Goal: Browse casually: Explore the website without a specific task or goal

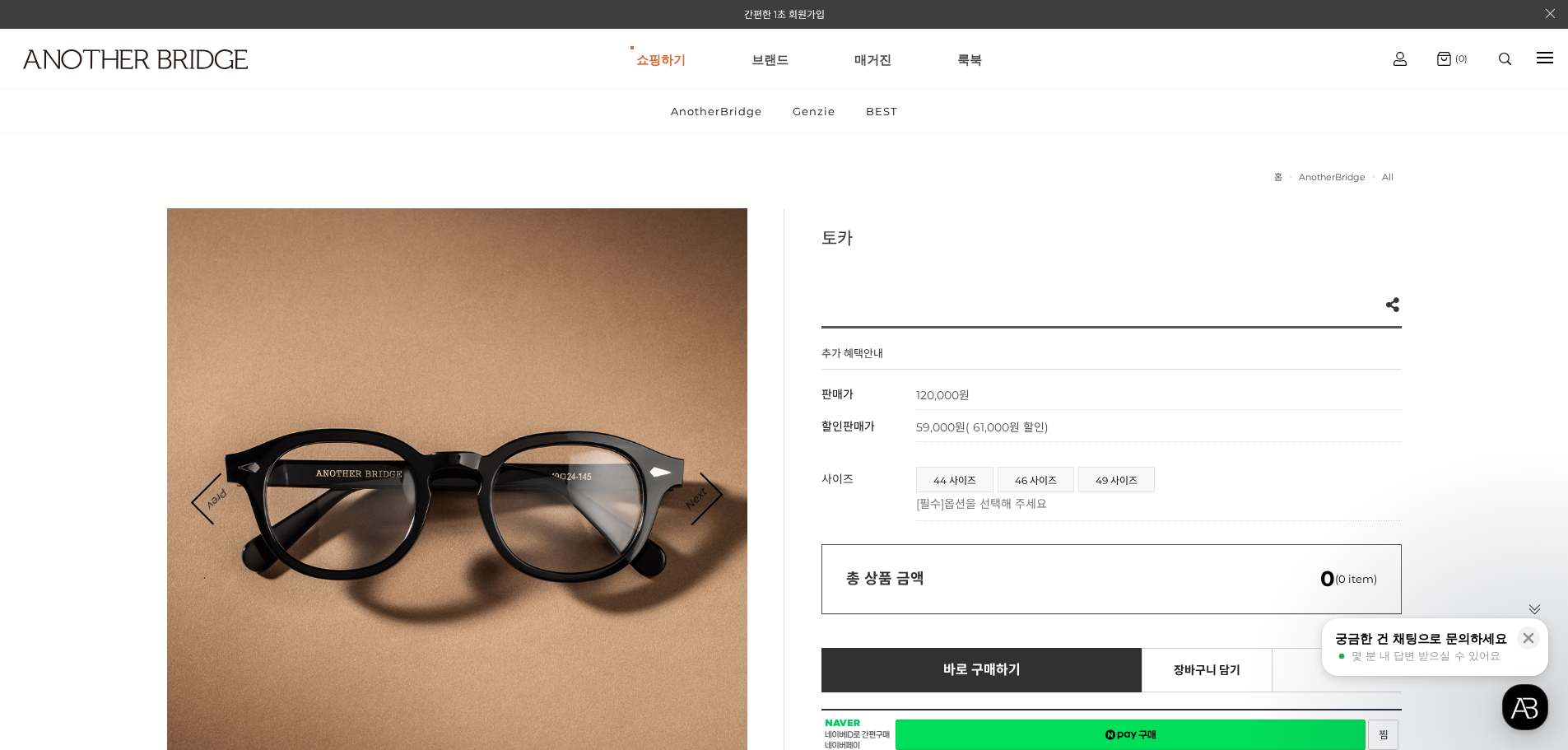
click at [711, 485] on icon "Next" at bounding box center [696, 498] width 52 height 52
click at [714, 494] on link "Next" at bounding box center [696, 499] width 51 height 51
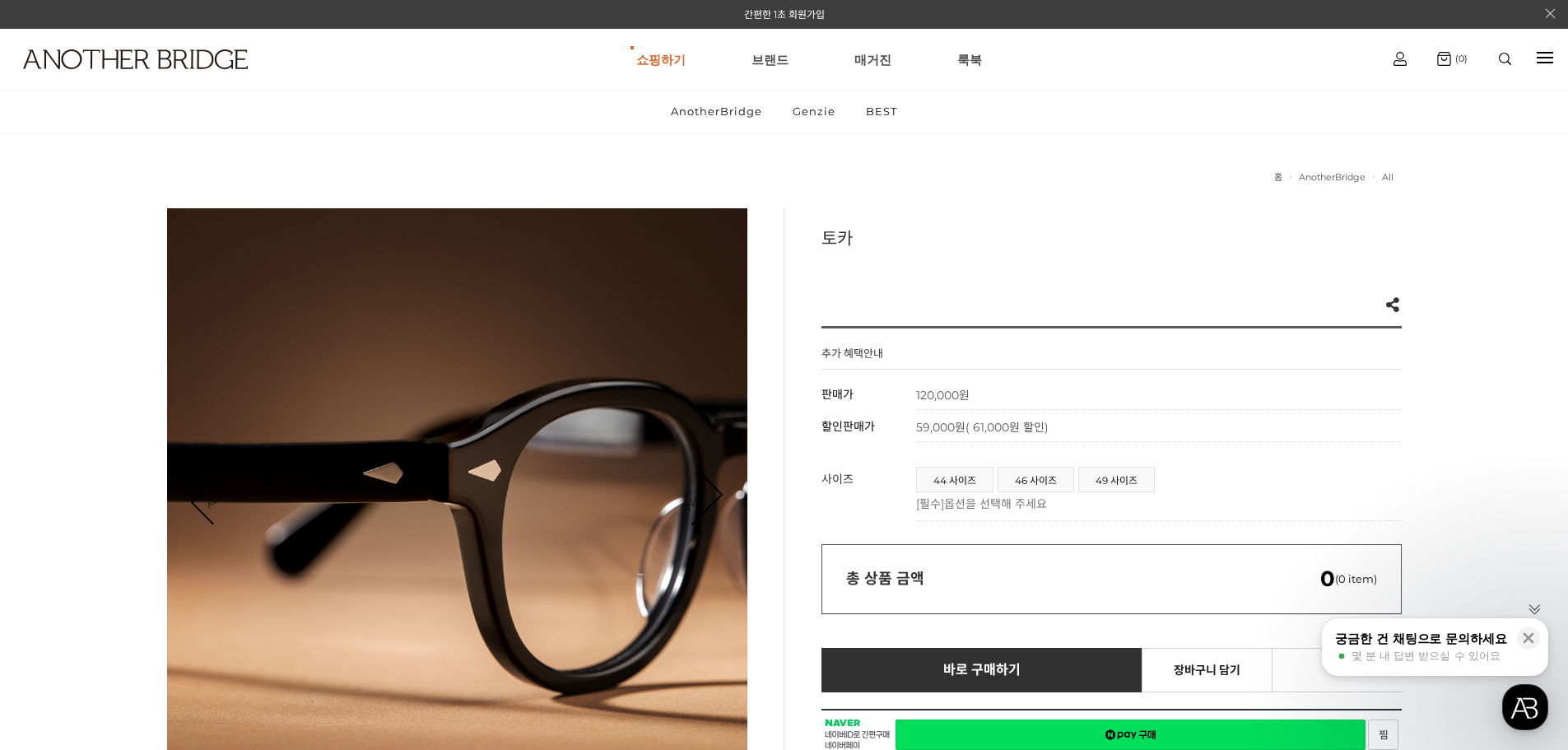
click at [714, 494] on link "Next" at bounding box center [696, 499] width 51 height 51
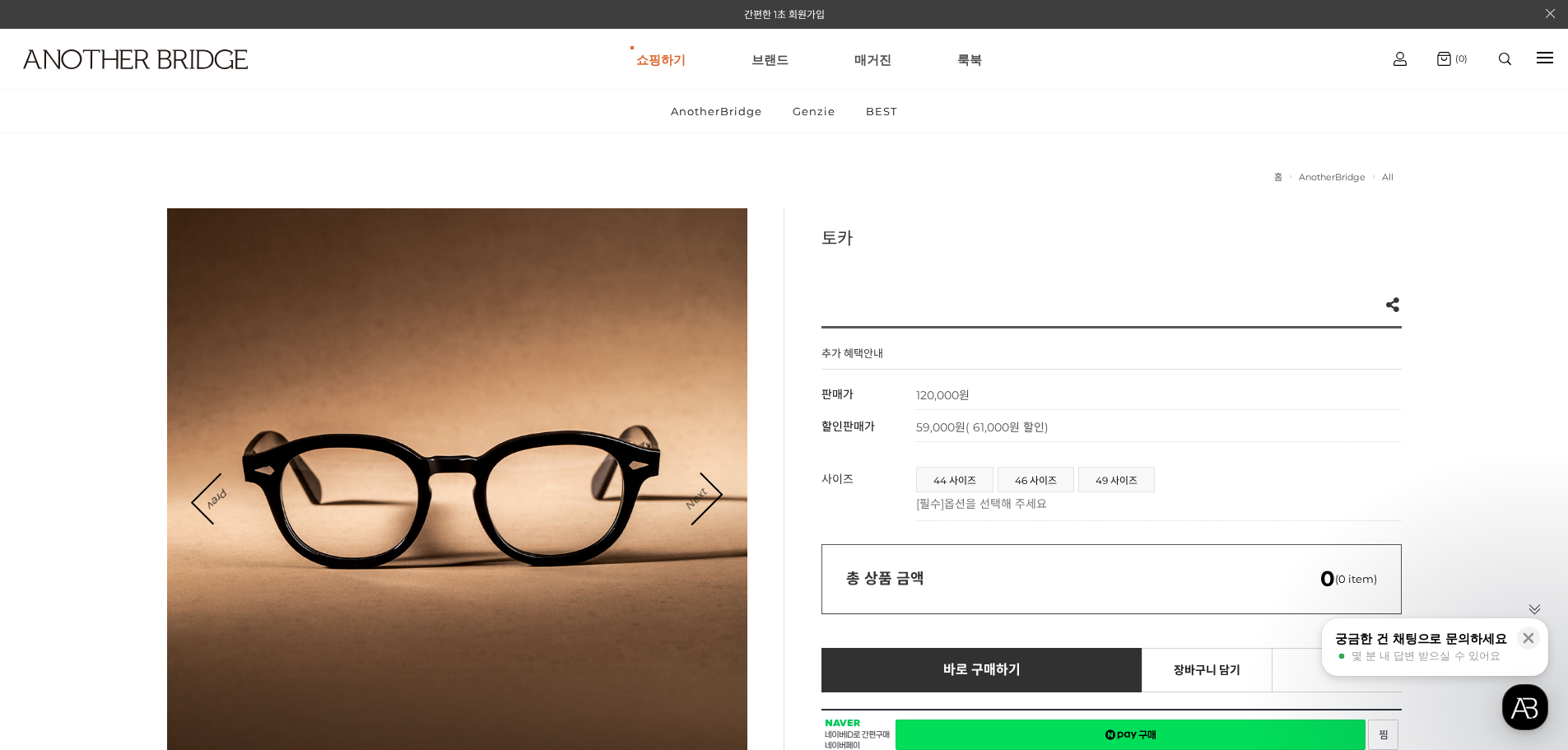
click at [714, 494] on link "Next" at bounding box center [696, 499] width 51 height 51
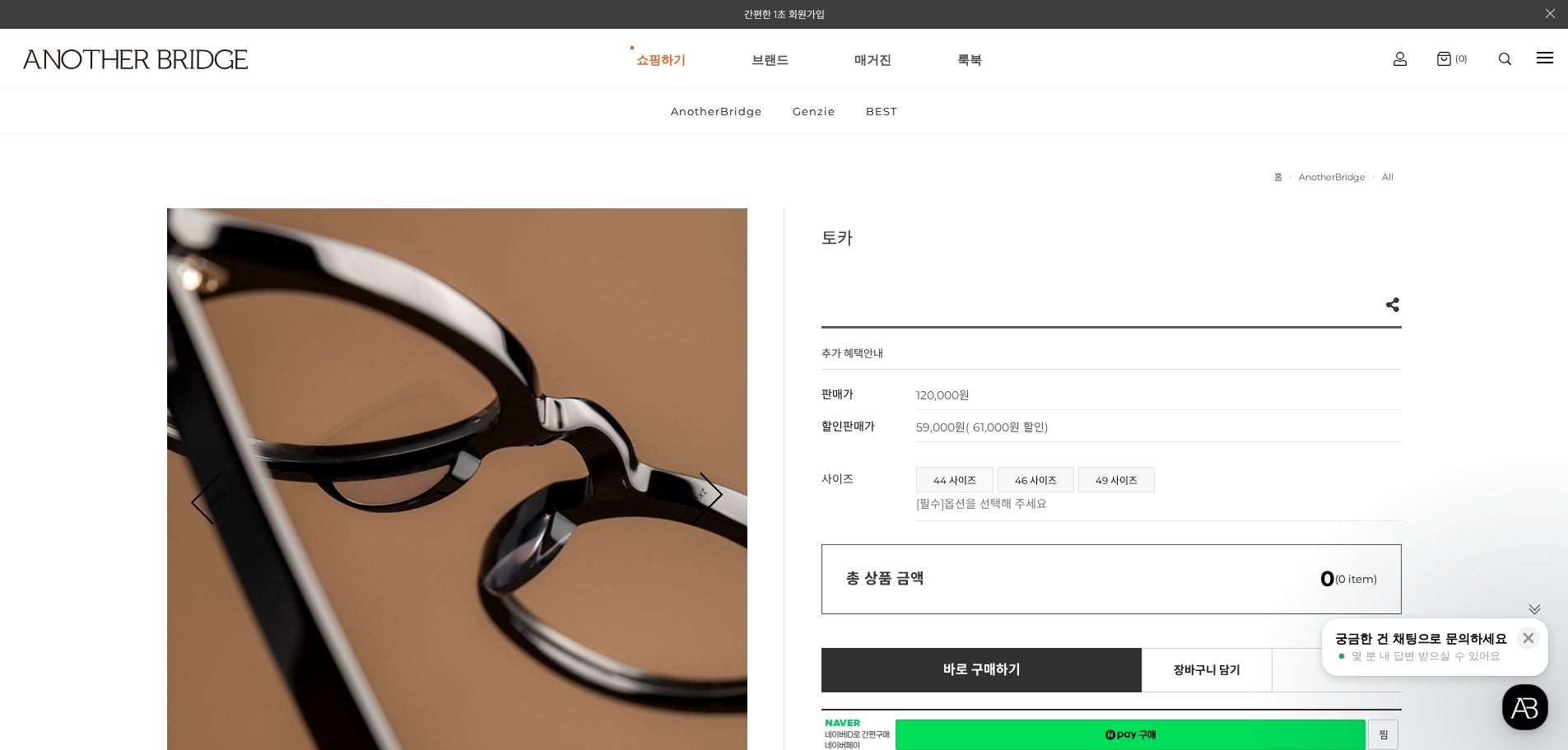
click at [714, 494] on link "Next" at bounding box center [696, 499] width 51 height 51
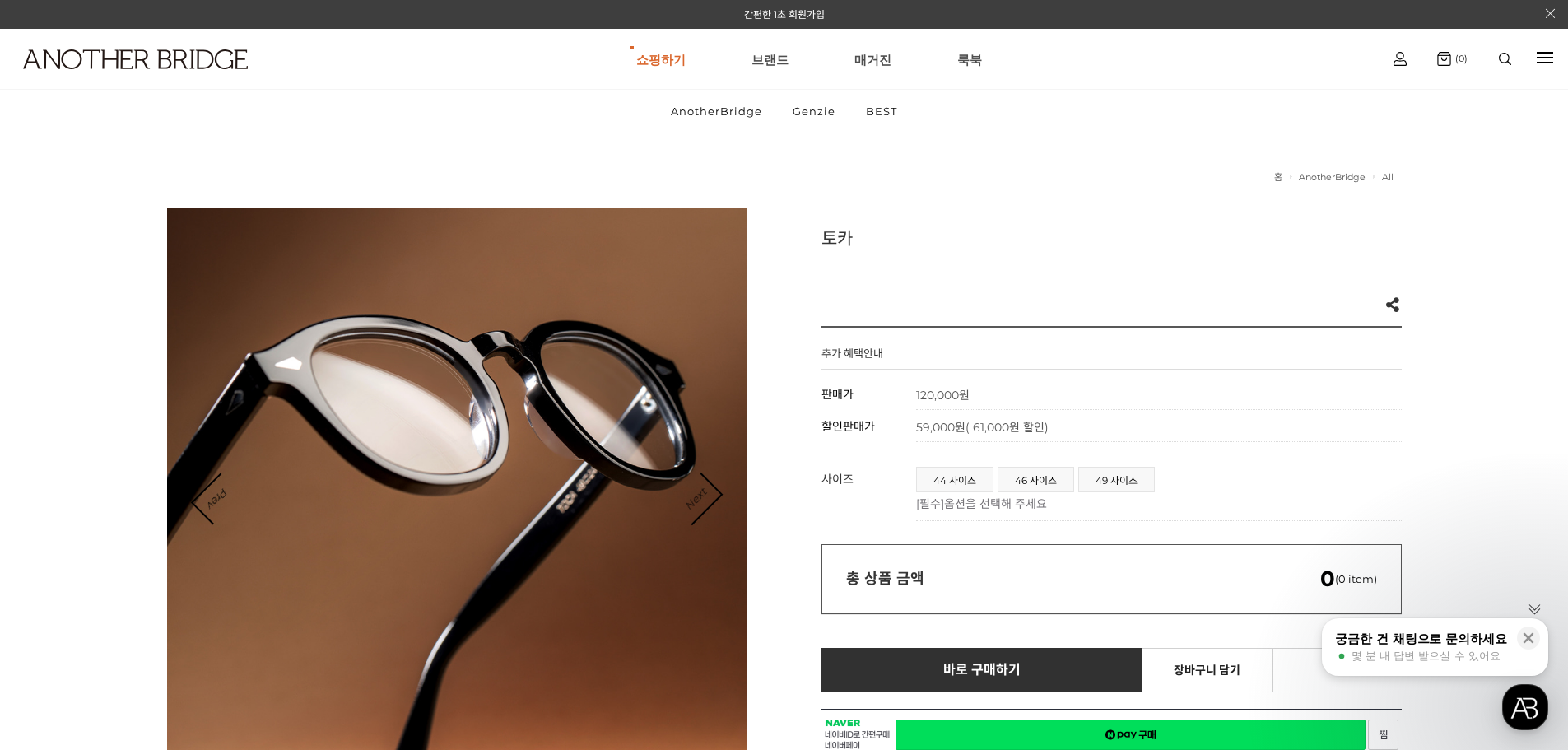
click at [714, 494] on link "Next" at bounding box center [696, 499] width 51 height 51
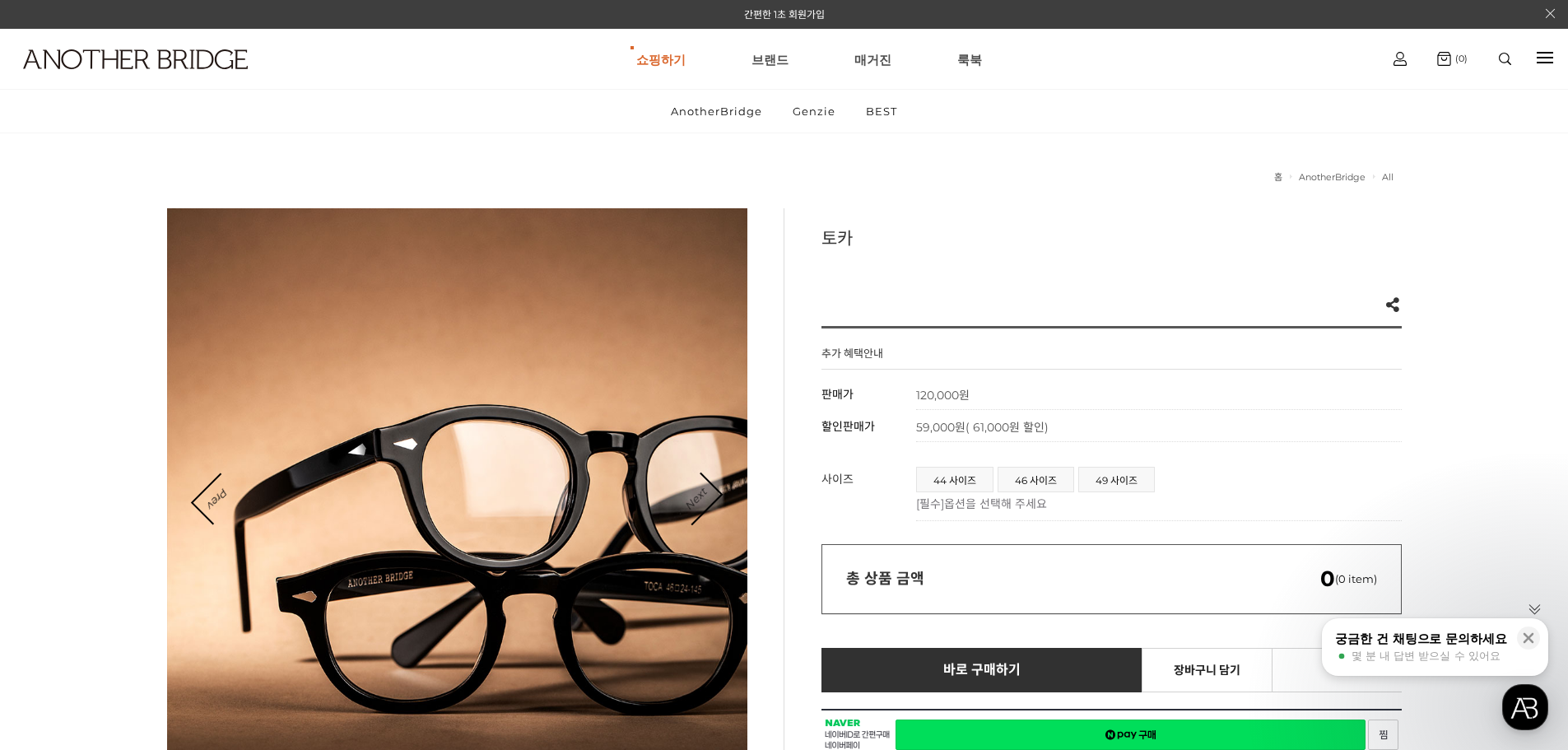
click at [714, 494] on link "Next" at bounding box center [696, 499] width 51 height 51
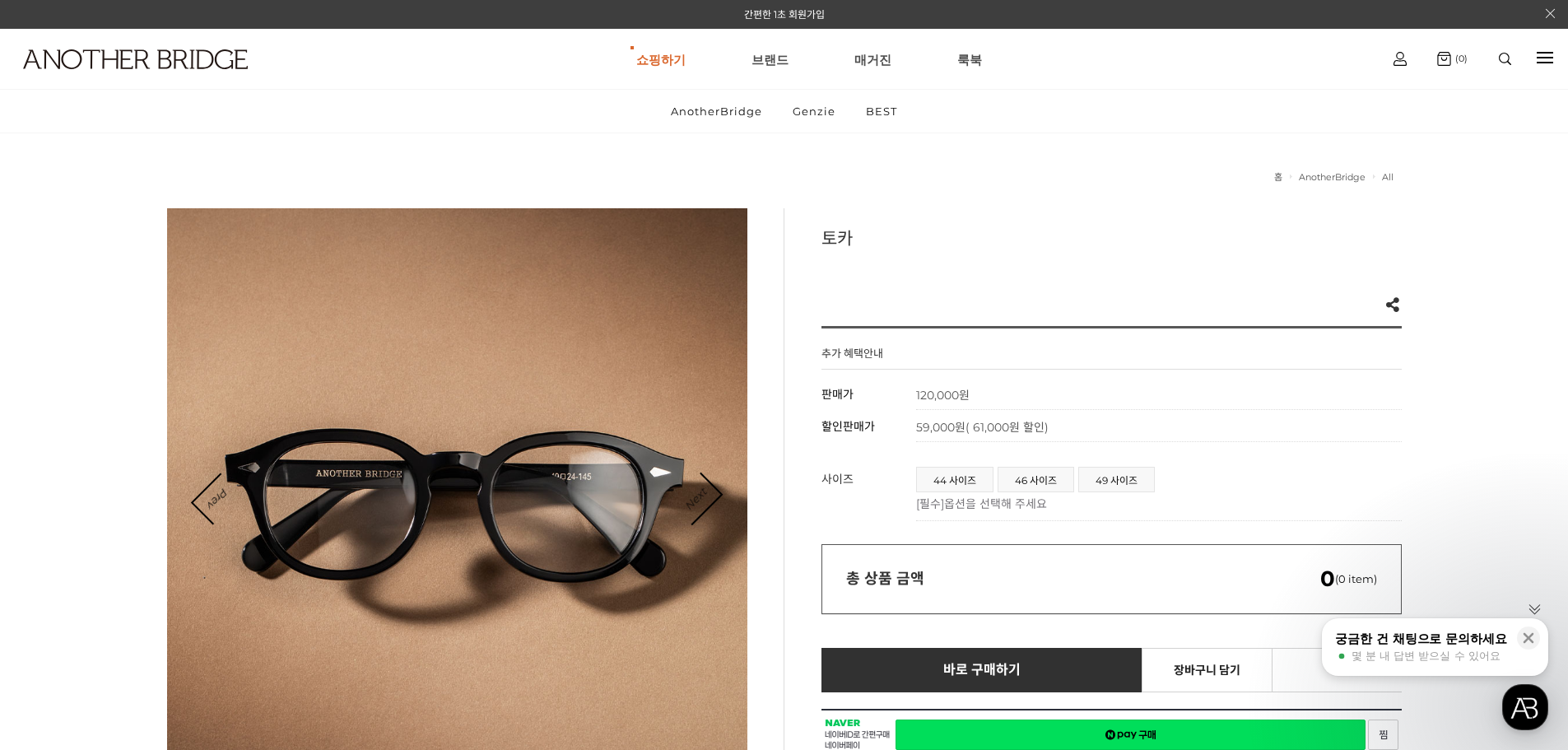
click at [714, 494] on link "Next" at bounding box center [696, 499] width 51 height 51
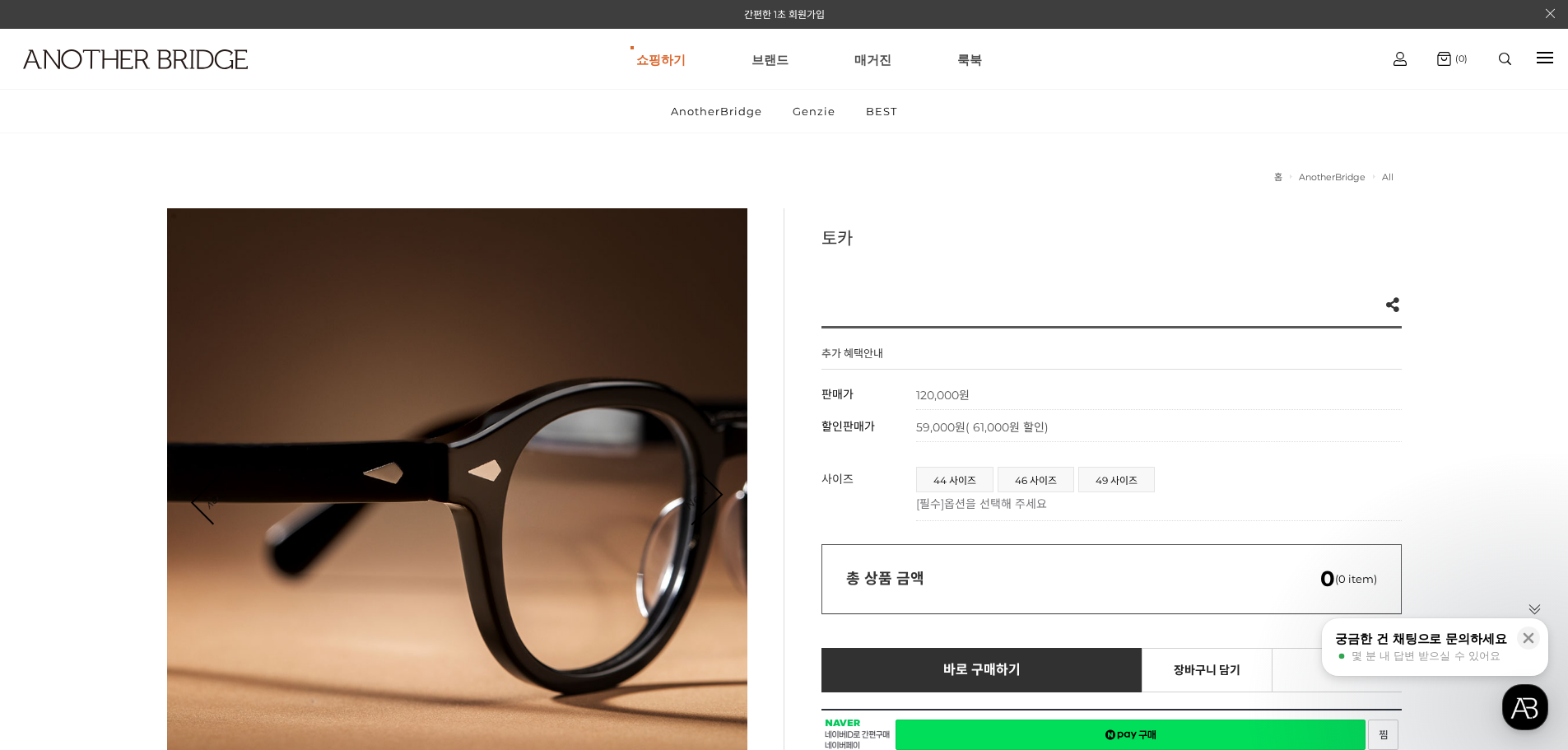
click at [714, 494] on link "Next" at bounding box center [696, 499] width 51 height 51
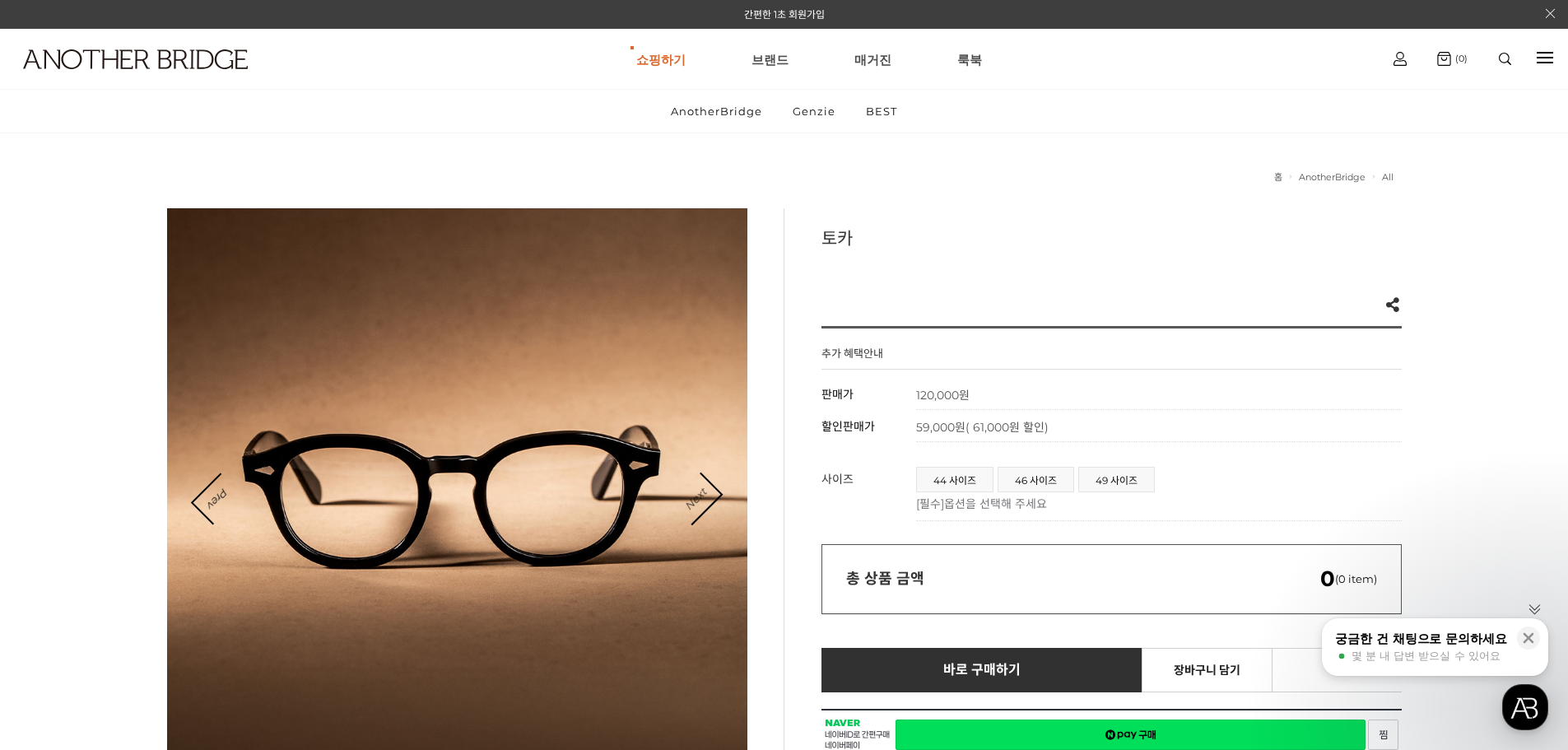
click at [714, 494] on link "Next" at bounding box center [696, 499] width 51 height 51
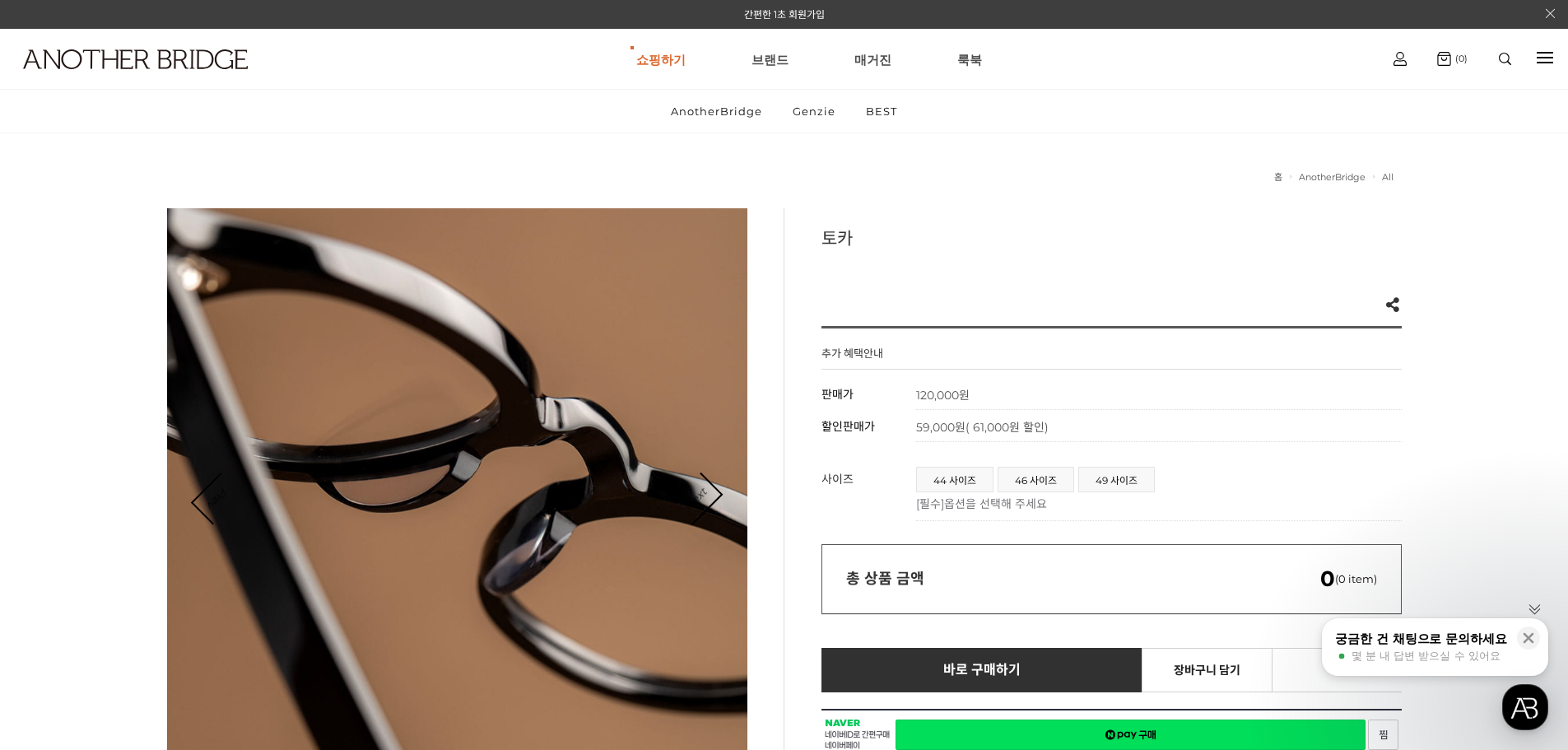
click at [714, 494] on link "Next" at bounding box center [696, 499] width 51 height 51
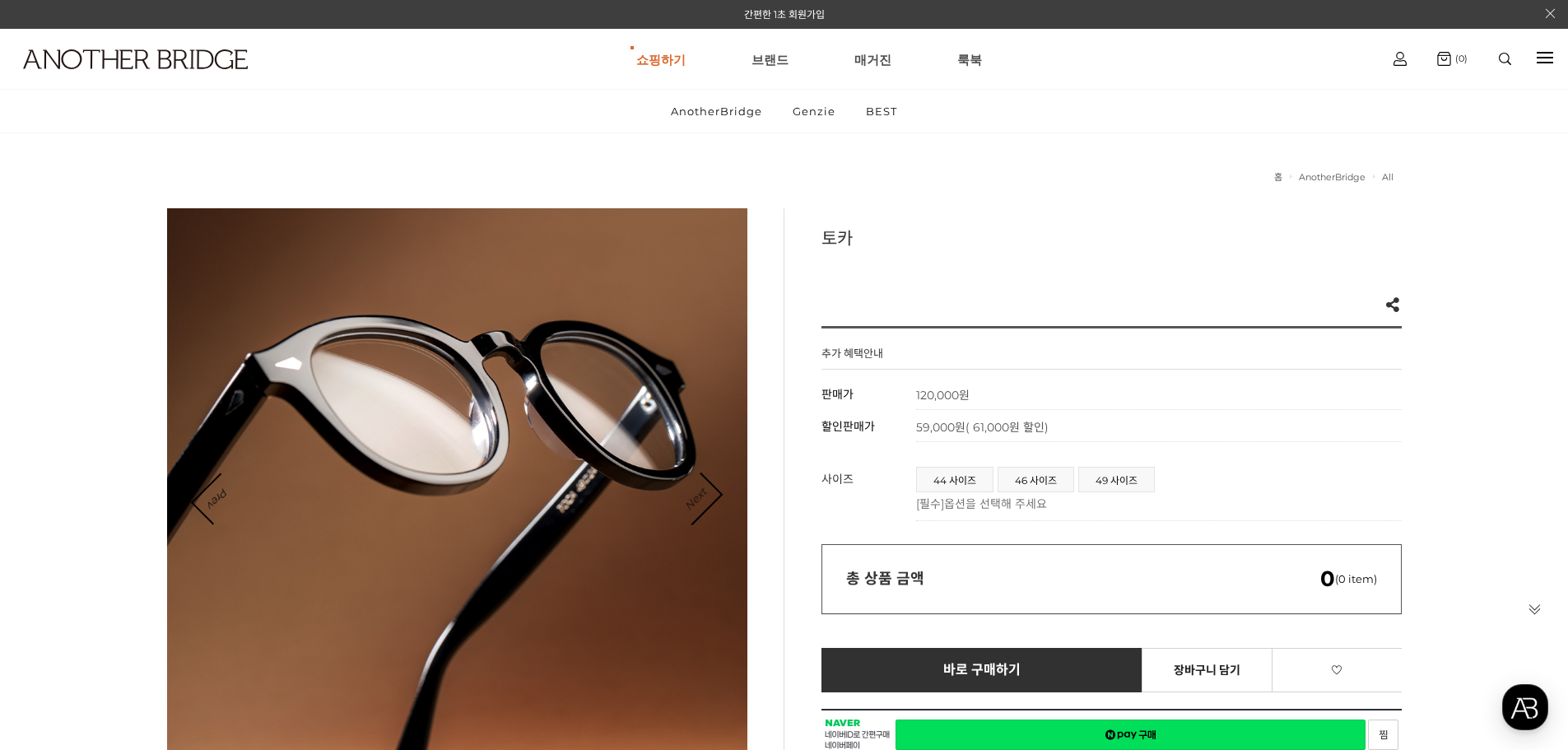
click at [713, 497] on link "Next" at bounding box center [696, 499] width 51 height 51
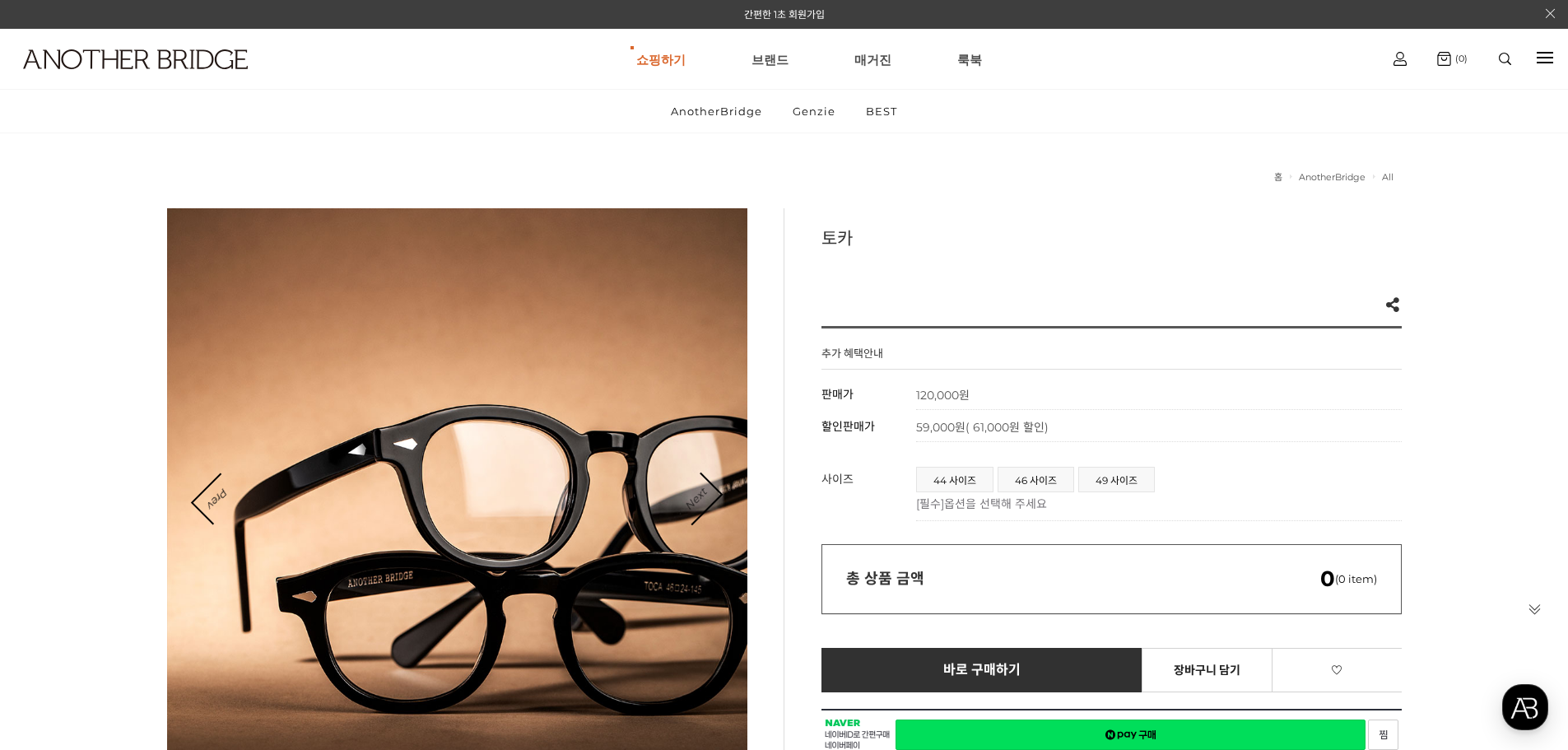
click at [713, 497] on link "Next" at bounding box center [696, 499] width 51 height 51
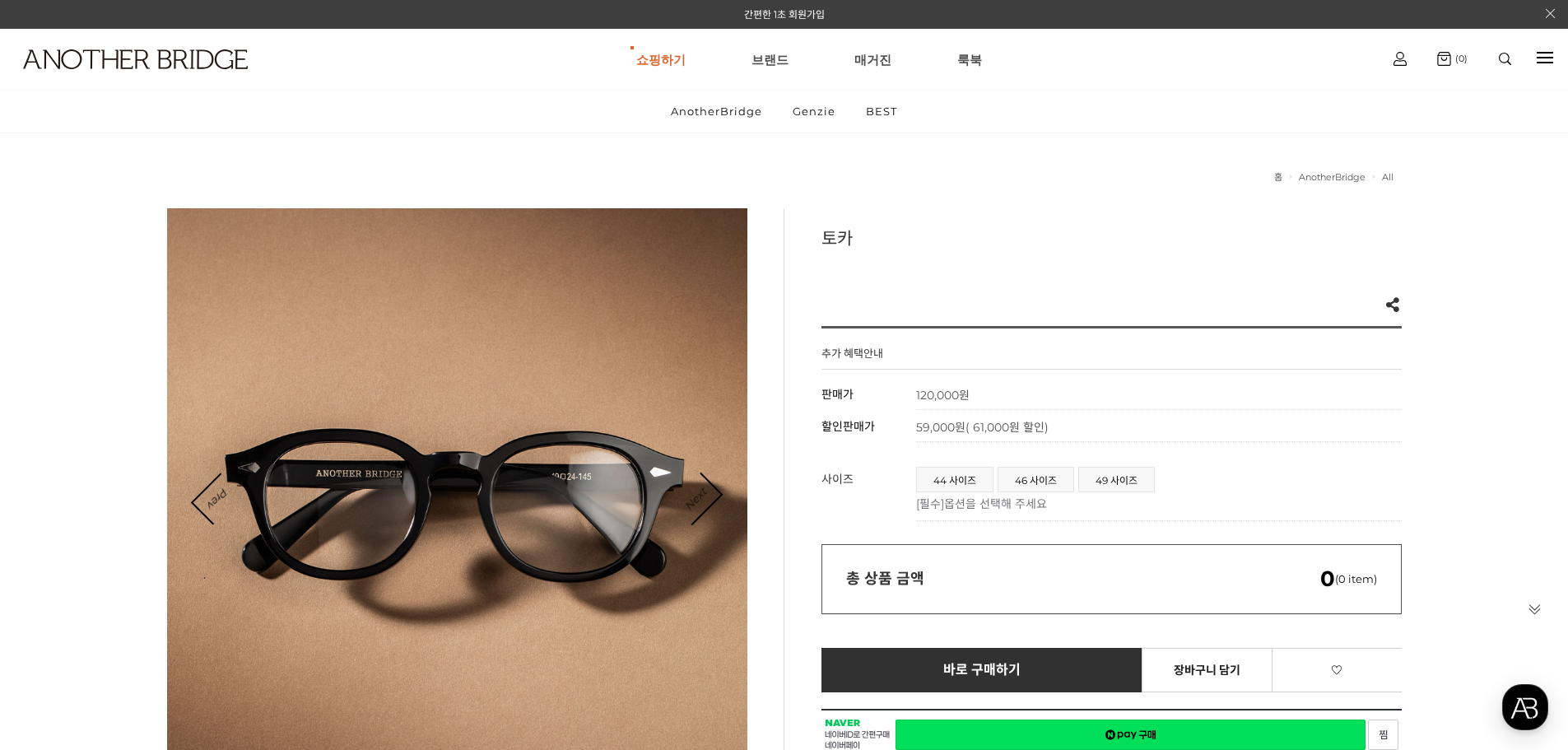
click at [713, 497] on link "Next" at bounding box center [696, 499] width 51 height 51
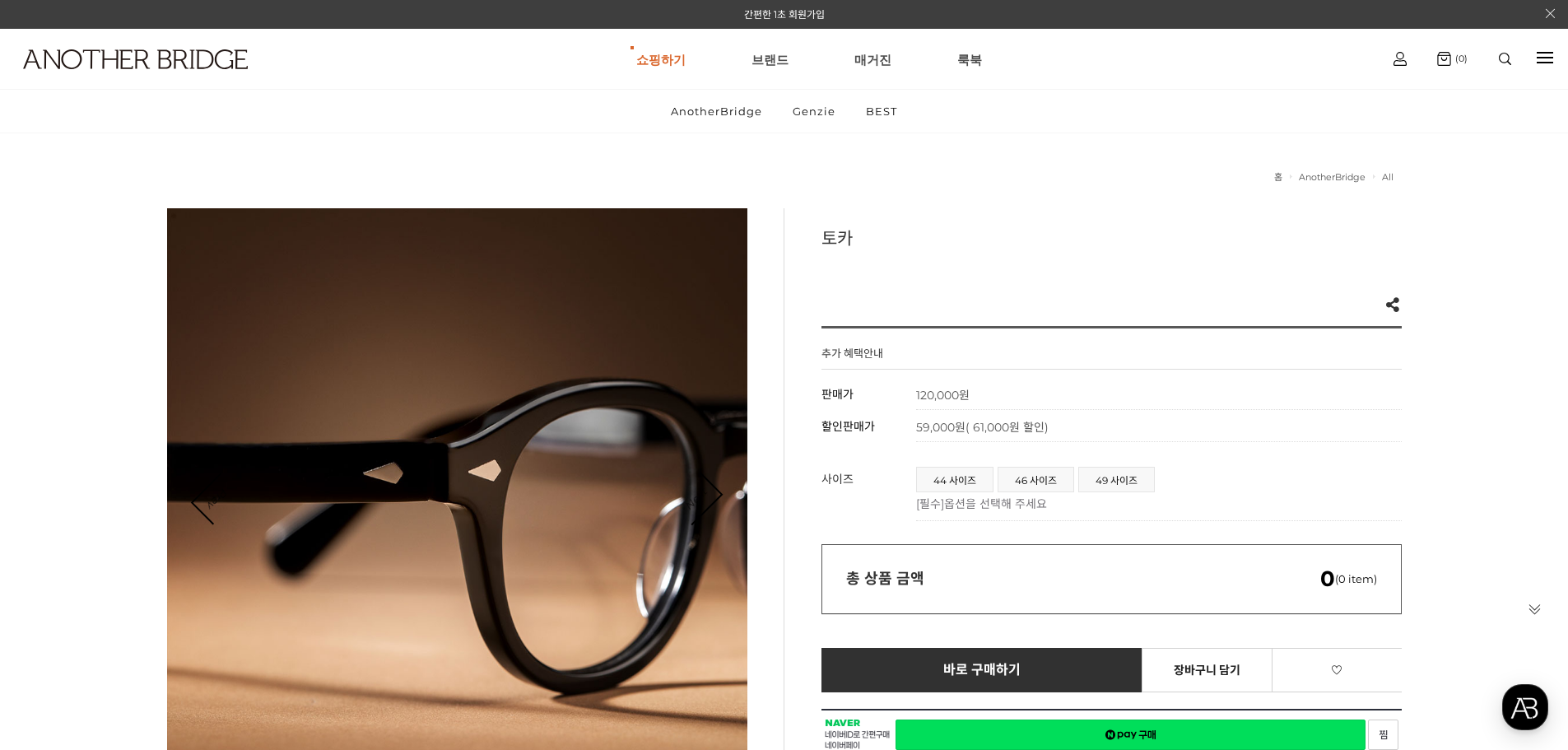
click at [713, 497] on link "Next" at bounding box center [696, 499] width 51 height 51
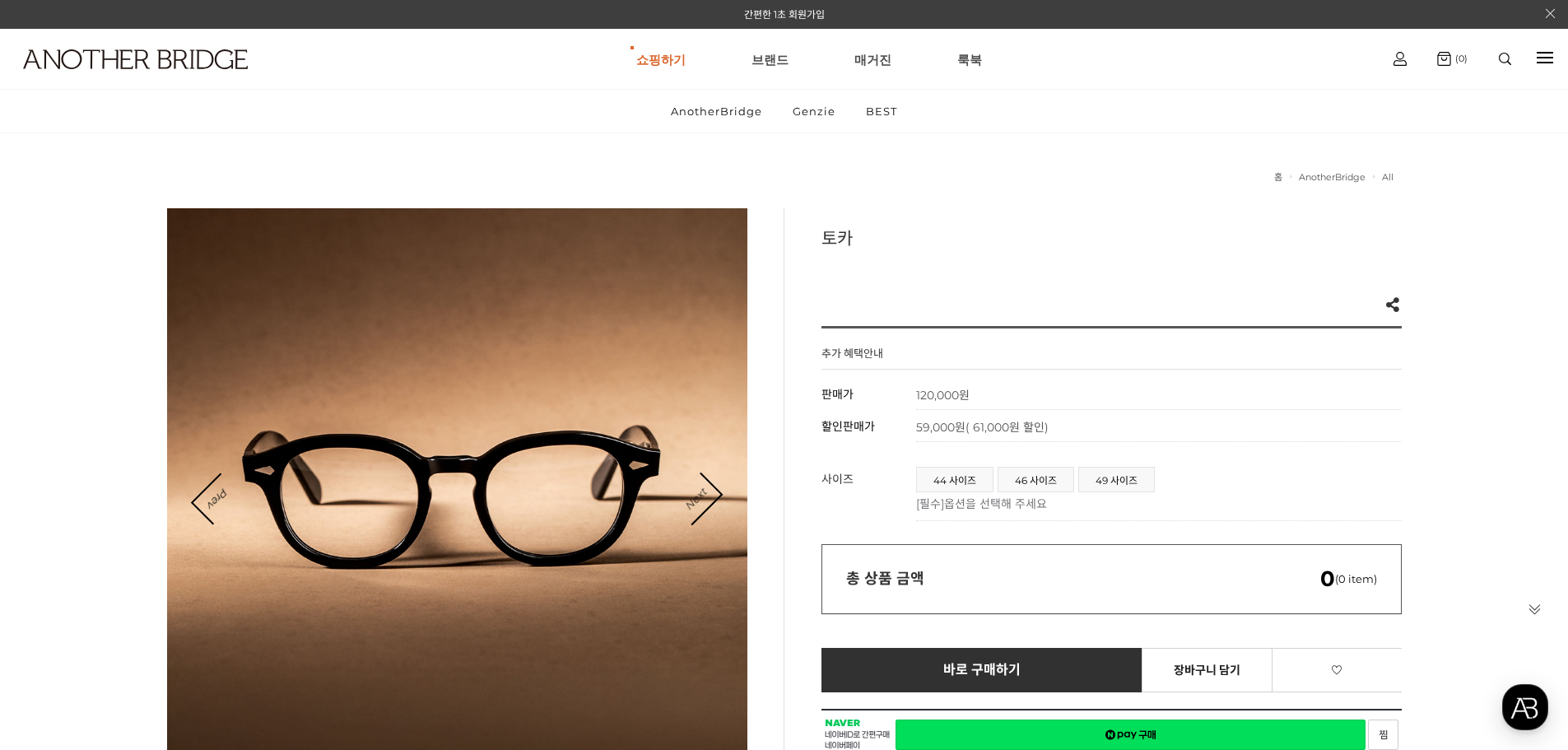
click at [713, 497] on link "Next" at bounding box center [696, 499] width 51 height 51
